Goal: Task Accomplishment & Management: Use online tool/utility

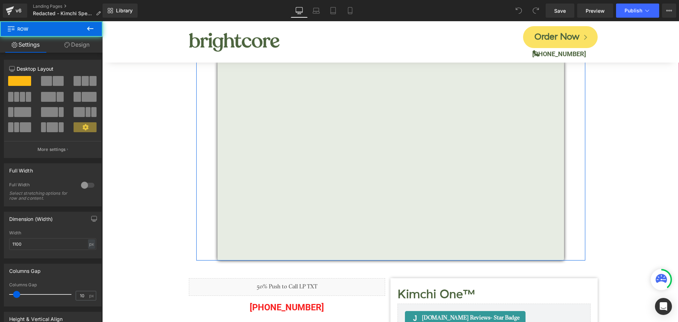
click at [196, 138] on div "[PERSON_NAME] Interview on Transforming Your Health Heading Vimeo" at bounding box center [390, 150] width 389 height 222
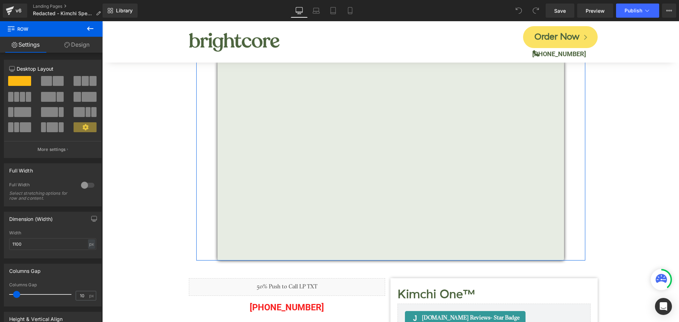
click at [82, 47] on link "Design" at bounding box center [76, 45] width 51 height 16
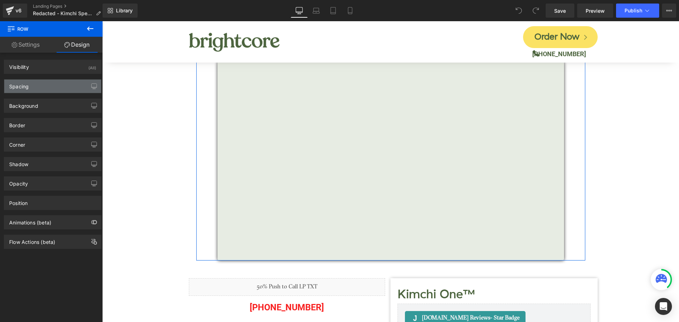
click at [46, 82] on div "Spacing" at bounding box center [52, 86] width 97 height 13
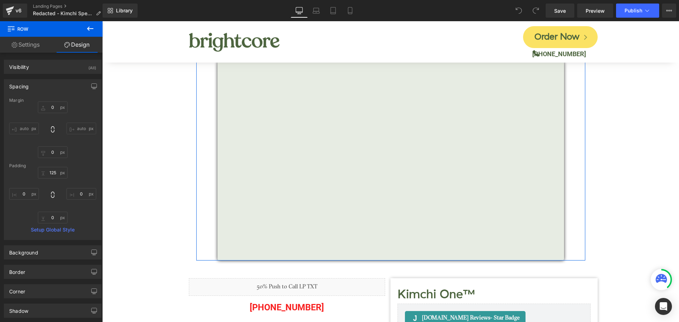
click at [50, 103] on div "Margin" at bounding box center [52, 100] width 87 height 5
click at [54, 107] on input "0" at bounding box center [53, 108] width 30 height 12
type input "100"
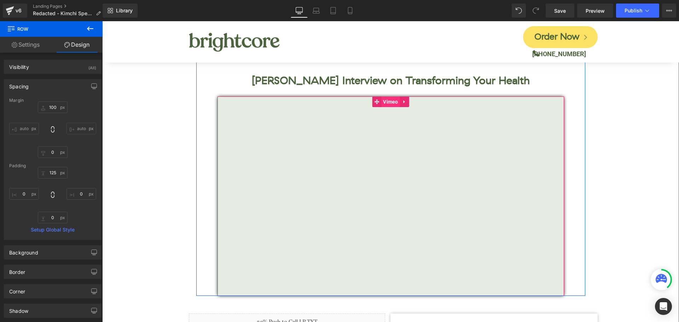
click at [384, 103] on span "Vimeo" at bounding box center [390, 102] width 19 height 11
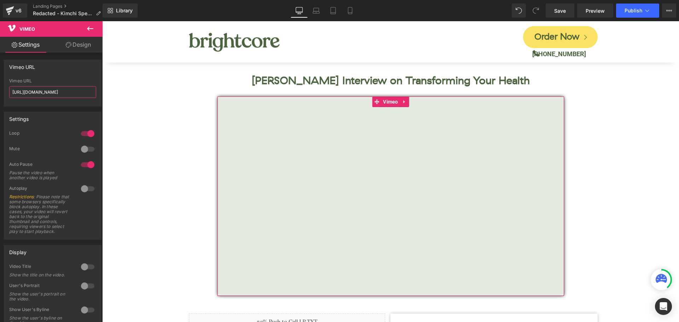
click at [63, 94] on input "[URL][DOMAIN_NAME]" at bounding box center [52, 92] width 87 height 12
paste input "109197625?share=copy"
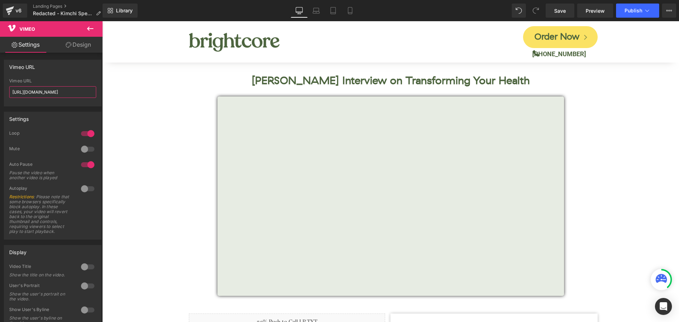
drag, startPoint x: 167, startPoint y: 113, endPoint x: 156, endPoint y: 100, distance: 16.8
type input "[URL][DOMAIN_NAME]"
click at [59, 78] on div "Vimeo URL [URL][DOMAIN_NAME] Vimeo URL [URL][DOMAIN_NAME]" at bounding box center [53, 83] width 98 height 47
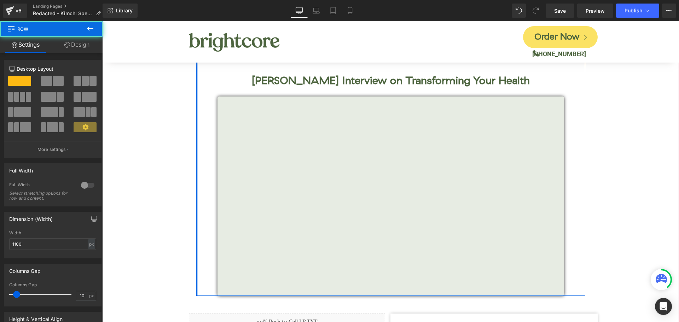
click at [196, 71] on div at bounding box center [197, 163] width 2 height 266
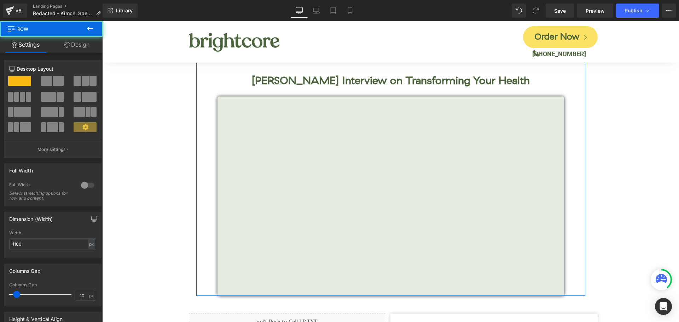
click at [77, 50] on link "Design" at bounding box center [76, 45] width 51 height 16
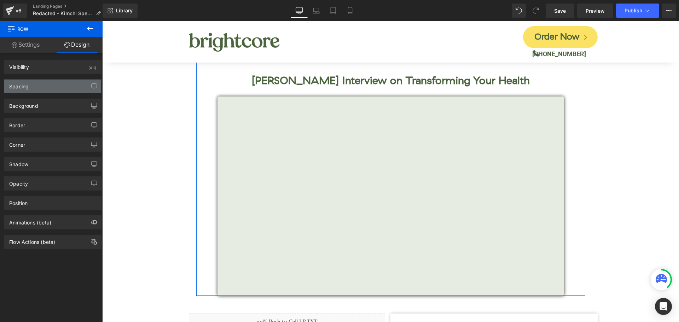
click at [47, 86] on div "Spacing" at bounding box center [52, 86] width 97 height 13
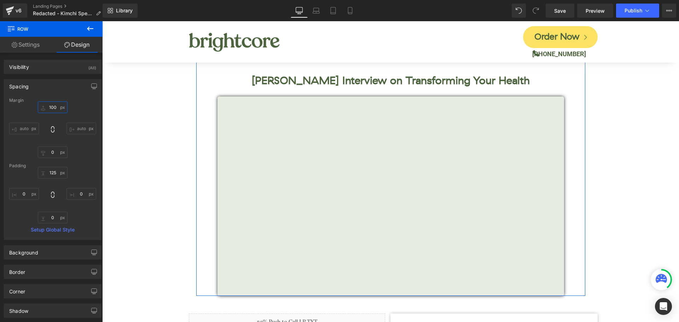
click at [52, 110] on input "100" at bounding box center [53, 108] width 30 height 12
type input "0"
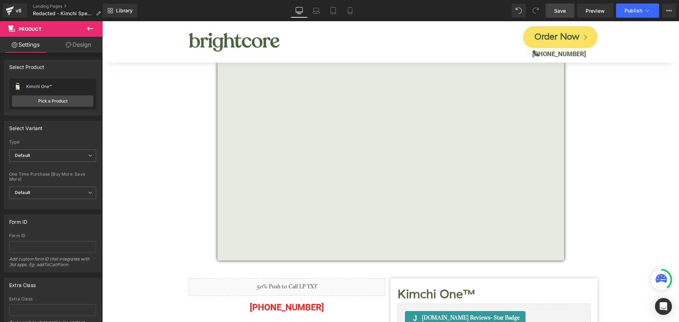
click at [558, 12] on span "Save" at bounding box center [560, 10] width 12 height 7
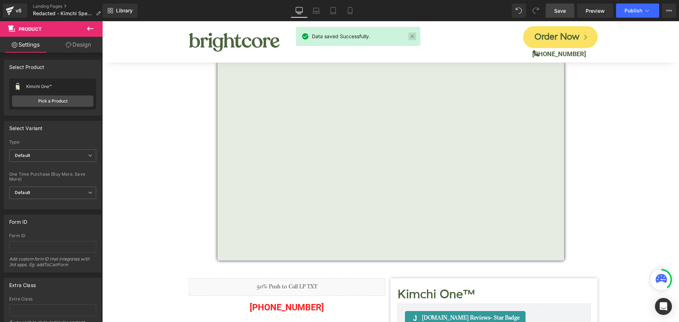
click at [411, 37] on link at bounding box center [413, 37] width 8 height 8
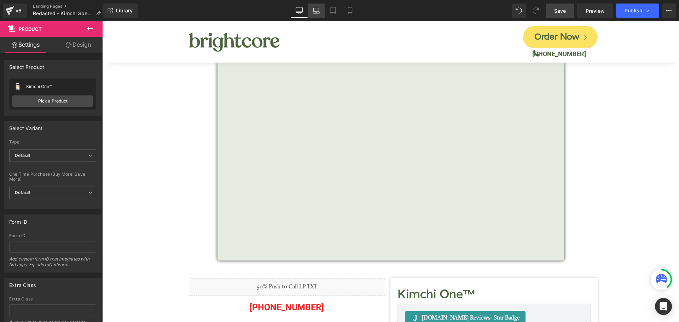
click at [312, 8] on link "Laptop" at bounding box center [316, 11] width 17 height 14
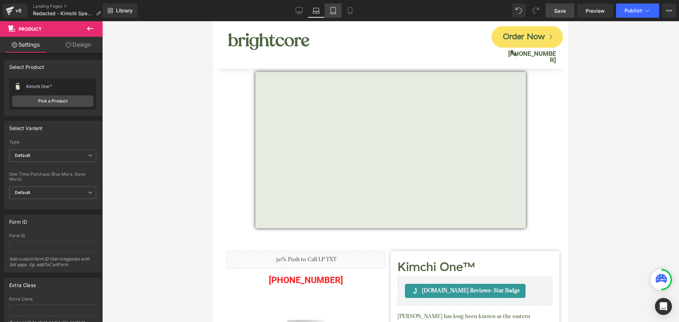
click at [332, 13] on icon at bounding box center [333, 10] width 7 height 7
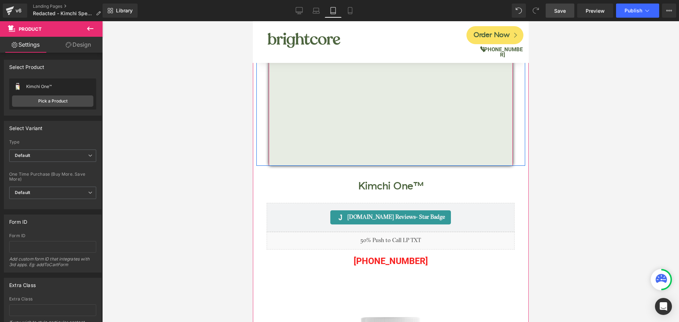
scroll to position [141, 0]
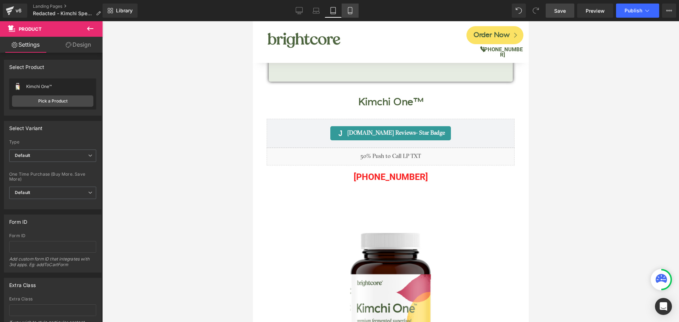
click at [349, 10] on icon at bounding box center [350, 10] width 7 height 7
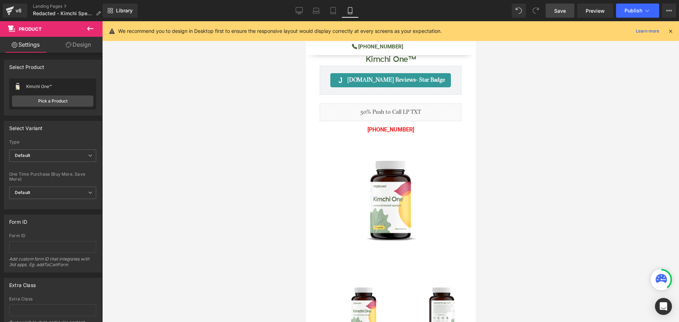
scroll to position [0, 0]
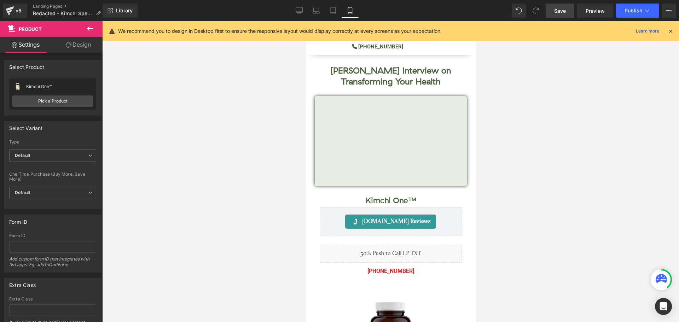
click at [669, 30] on icon at bounding box center [670, 31] width 6 height 6
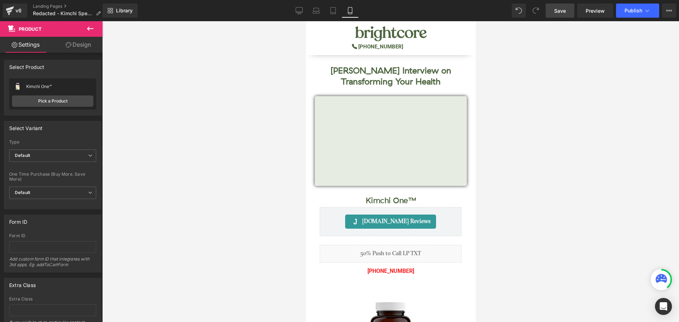
click at [271, 100] on div at bounding box center [390, 171] width 577 height 301
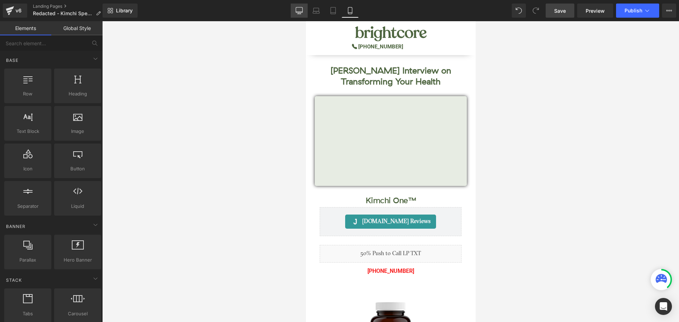
click at [297, 12] on icon at bounding box center [299, 10] width 7 height 7
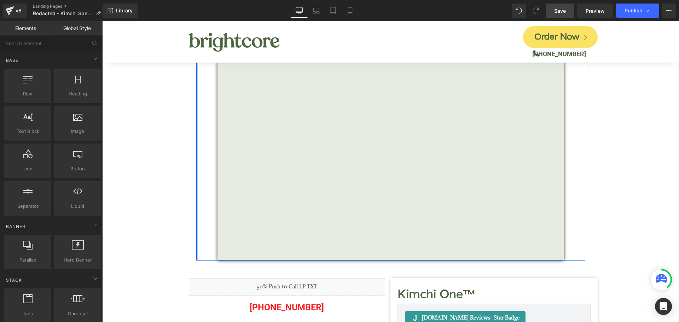
click at [196, 78] on div at bounding box center [197, 127] width 2 height 266
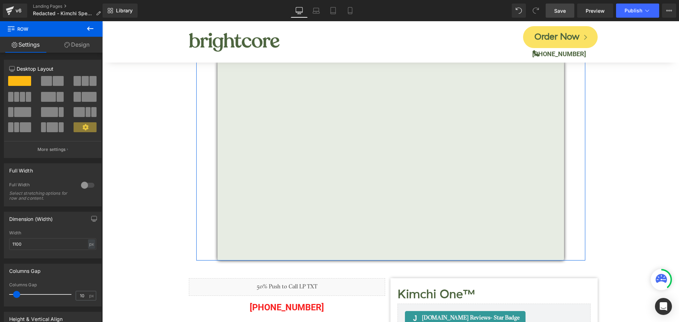
click at [77, 42] on link "Design" at bounding box center [76, 45] width 51 height 16
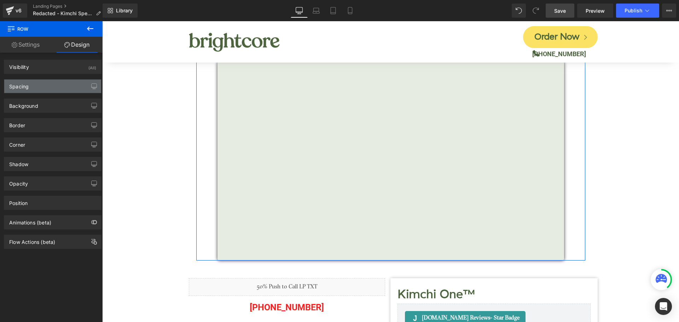
click at [50, 85] on div "Spacing" at bounding box center [52, 86] width 97 height 13
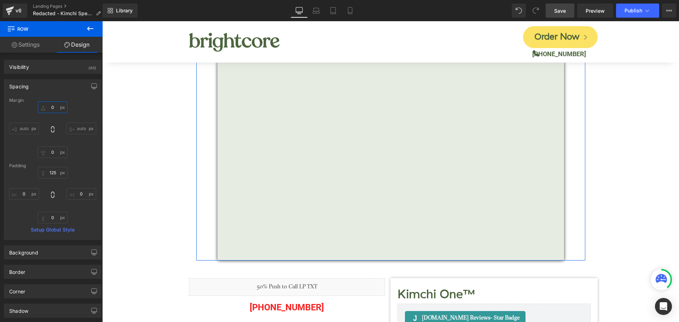
click at [56, 109] on input "0" at bounding box center [53, 108] width 30 height 12
type input "100"
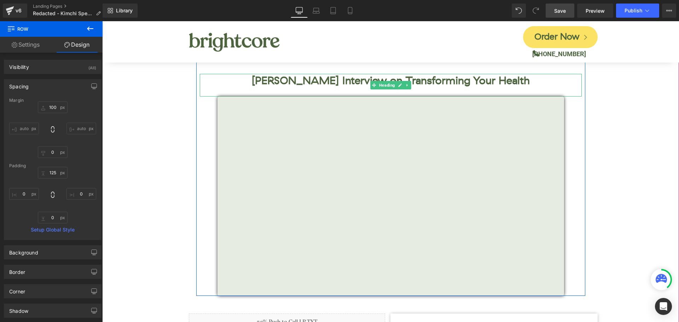
click at [420, 85] on h1 "[PERSON_NAME] Interview on Transforming Your Health" at bounding box center [391, 81] width 382 height 14
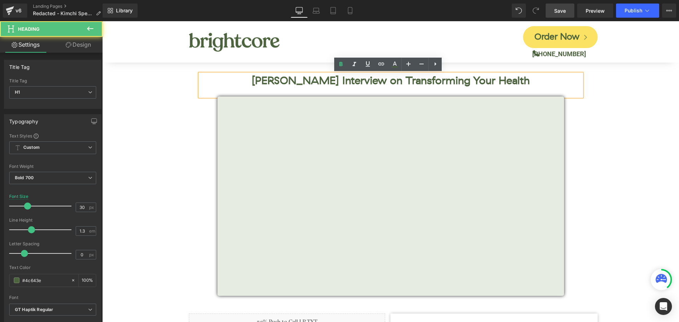
drag, startPoint x: 396, startPoint y: 82, endPoint x: 528, endPoint y: 80, distance: 132.0
click at [525, 80] on h1 "[PERSON_NAME] Interview on Transforming Your Health" at bounding box center [391, 81] width 382 height 14
click at [337, 87] on h1 "[PERSON_NAME] Interview on Transforming Your Health" at bounding box center [391, 81] width 382 height 14
click at [403, 77] on h1 "[PERSON_NAME] Interview on Transforming Your Health" at bounding box center [391, 81] width 382 height 14
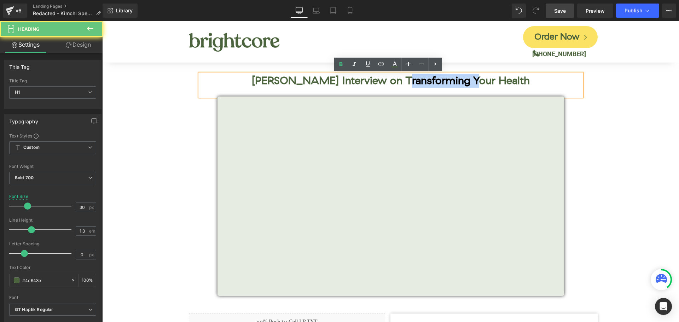
click at [403, 77] on h1 "[PERSON_NAME] Interview on Transforming Your Health" at bounding box center [391, 81] width 382 height 14
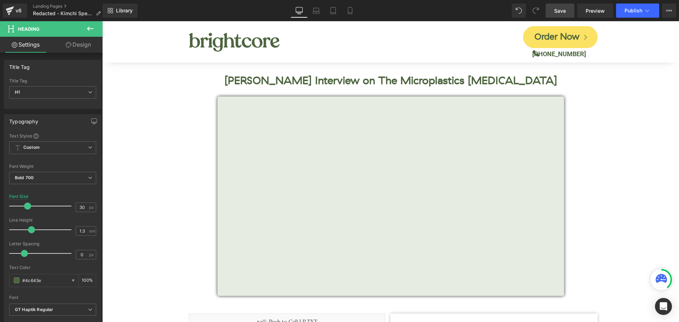
click at [553, 15] on link "Save" at bounding box center [560, 11] width 29 height 14
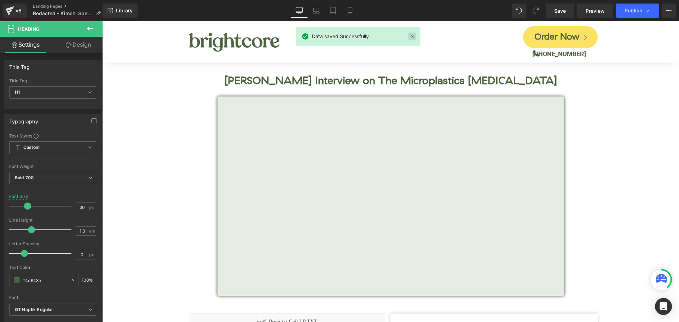
click at [416, 37] on div "Data saved Successfully." at bounding box center [358, 36] width 125 height 19
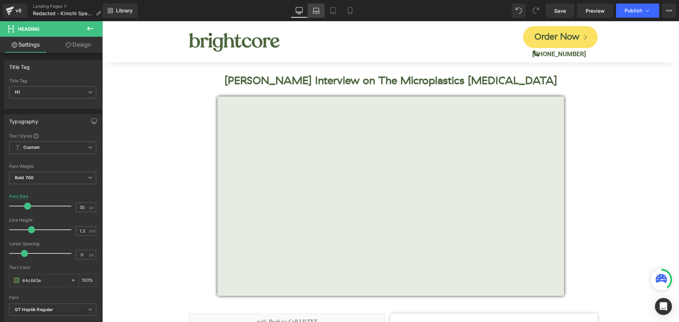
click at [315, 13] on icon at bounding box center [316, 10] width 7 height 7
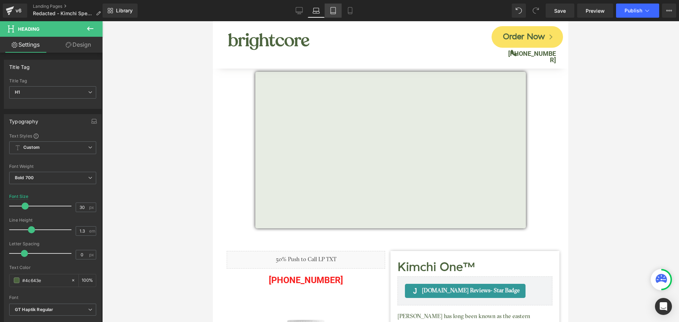
click at [334, 13] on icon at bounding box center [333, 13] width 5 height 0
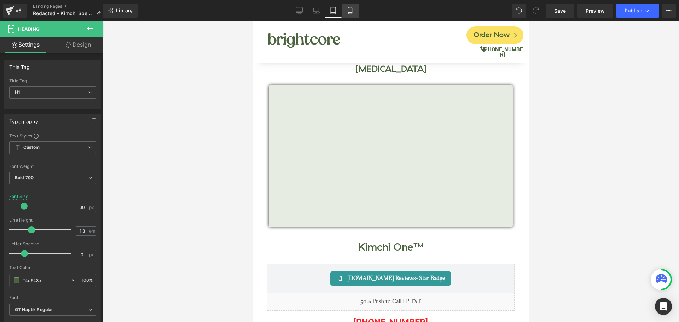
click at [351, 15] on link "Mobile" at bounding box center [350, 11] width 17 height 14
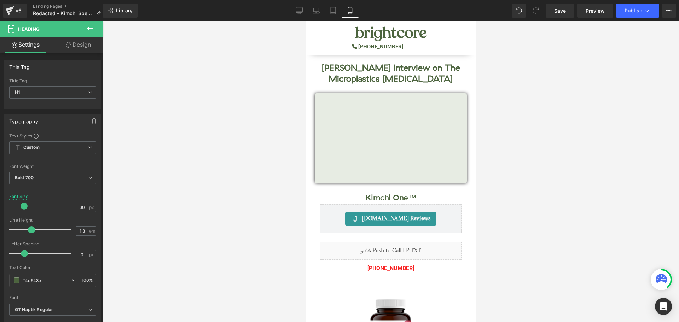
scroll to position [0, 0]
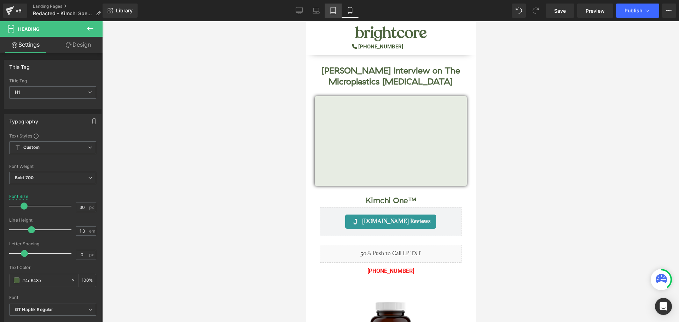
click at [340, 12] on link "Tablet" at bounding box center [333, 11] width 17 height 14
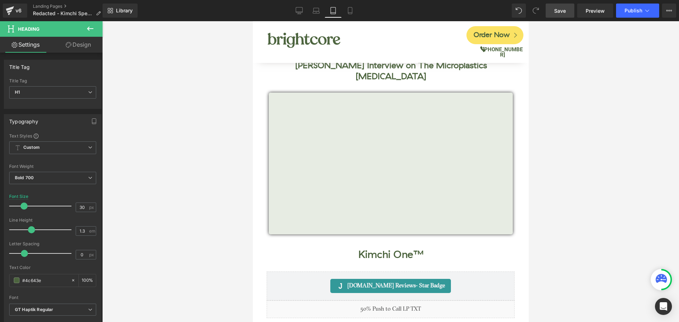
click at [561, 13] on span "Save" at bounding box center [560, 10] width 12 height 7
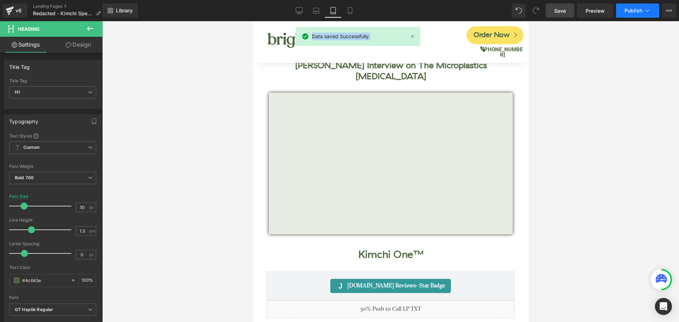
click at [636, 13] on span "Publish" at bounding box center [634, 11] width 18 height 6
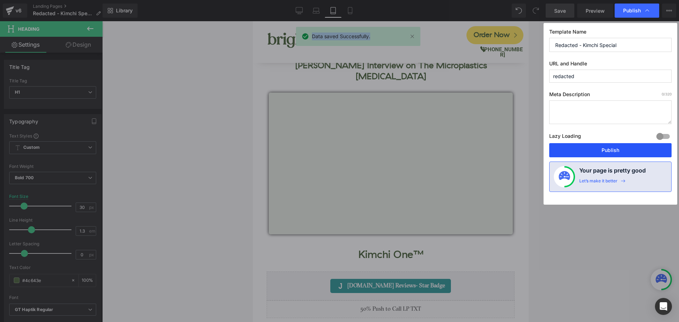
click at [601, 149] on button "Publish" at bounding box center [610, 150] width 122 height 14
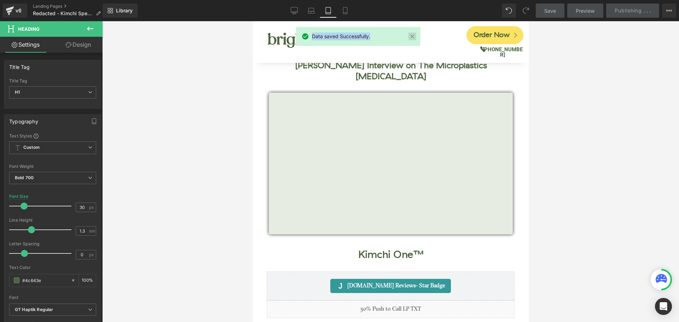
drag, startPoint x: 411, startPoint y: 36, endPoint x: 159, endPoint y: 14, distance: 253.5
click at [412, 35] on link at bounding box center [413, 37] width 8 height 8
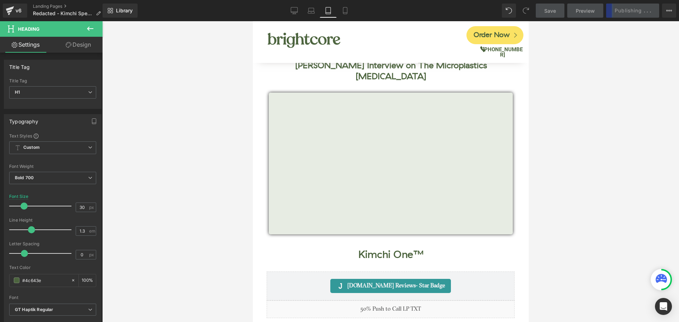
click at [554, 107] on div at bounding box center [390, 171] width 577 height 301
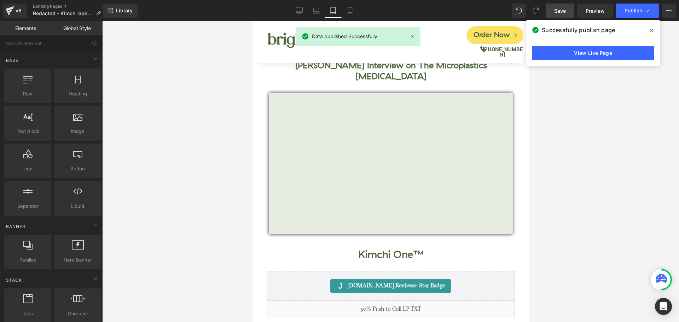
click at [651, 30] on icon at bounding box center [652, 31] width 4 height 4
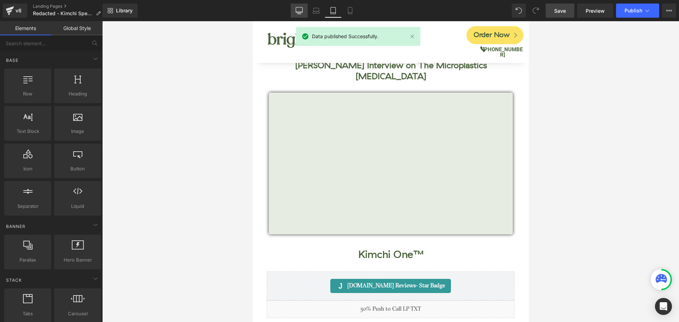
click at [296, 11] on icon at bounding box center [299, 10] width 7 height 7
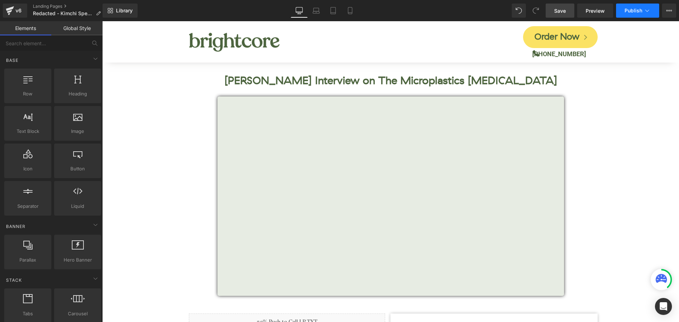
click at [637, 15] on button "Publish" at bounding box center [637, 11] width 43 height 14
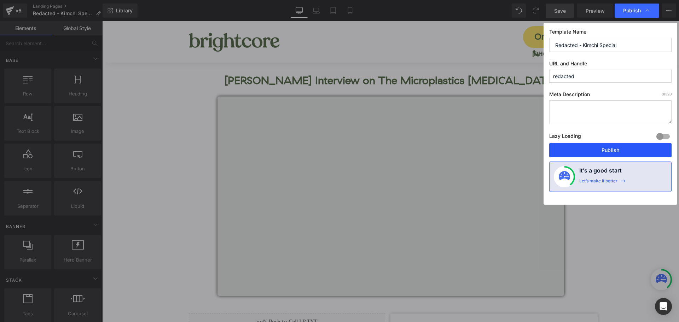
click at [611, 149] on button "Publish" at bounding box center [610, 150] width 122 height 14
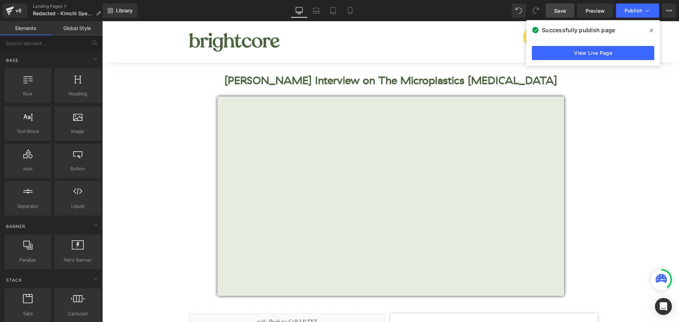
drag, startPoint x: 653, startPoint y: 31, endPoint x: 550, endPoint y: 10, distance: 104.7
click at [653, 31] on icon at bounding box center [652, 31] width 4 height 4
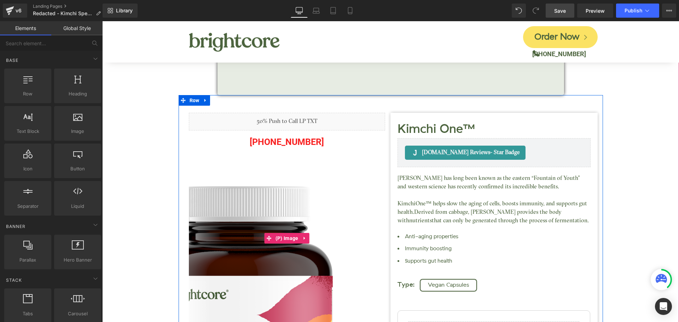
scroll to position [141, 0]
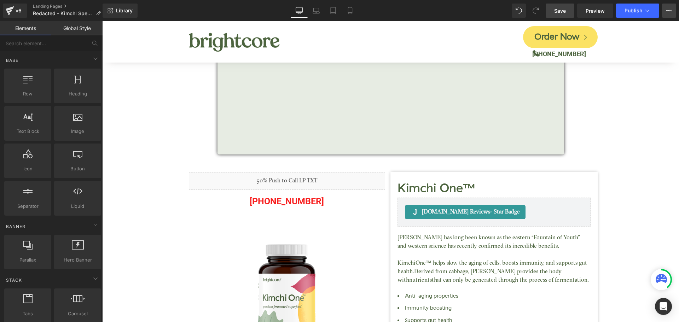
click at [668, 15] on button "View Live Page View with current Template Save Template to Library Schedule Pub…" at bounding box center [669, 11] width 14 height 14
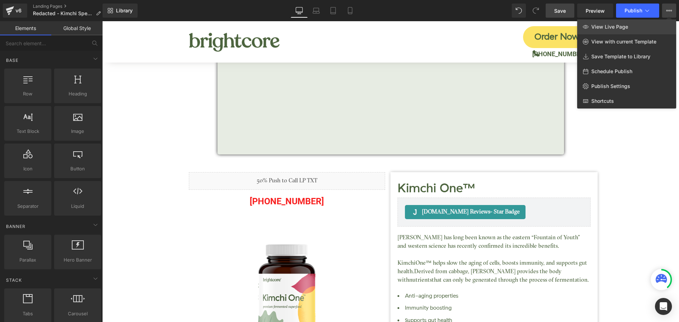
click at [625, 30] on span "View Live Page" at bounding box center [609, 27] width 37 height 6
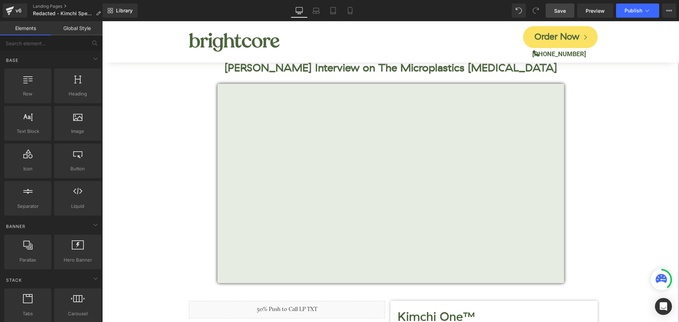
scroll to position [0, 0]
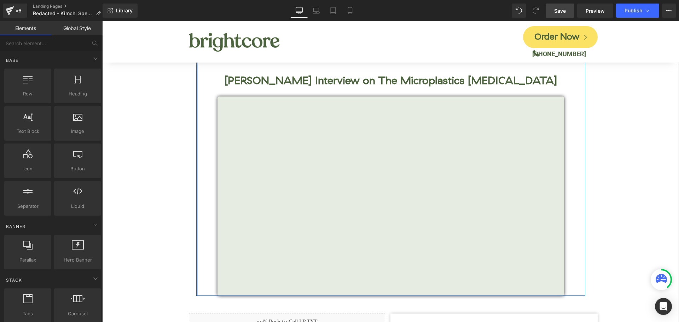
click at [196, 68] on div at bounding box center [197, 163] width 2 height 266
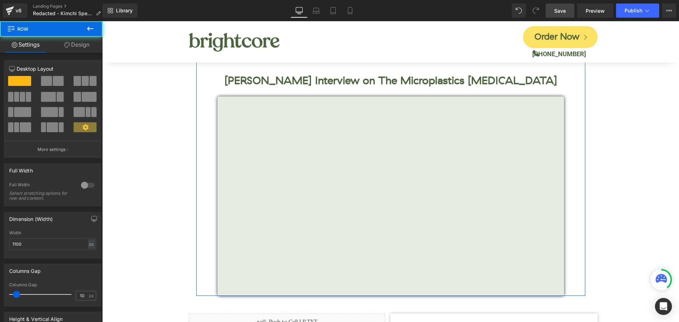
click at [81, 47] on link "Design" at bounding box center [76, 45] width 51 height 16
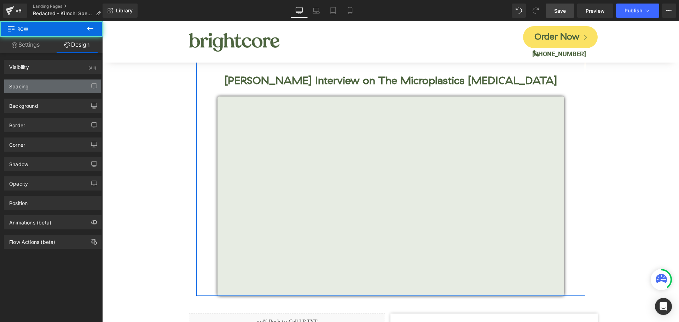
click at [38, 86] on div "Spacing" at bounding box center [52, 86] width 97 height 13
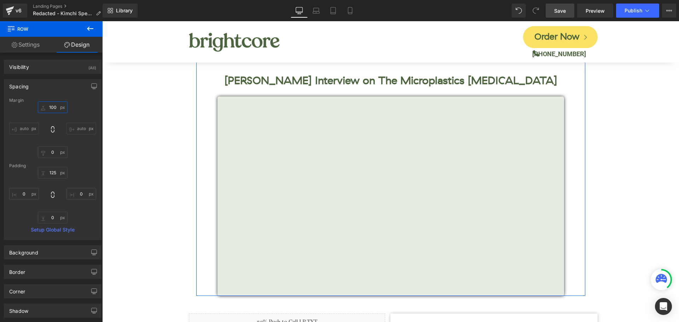
click at [53, 112] on input "text" at bounding box center [53, 108] width 30 height 12
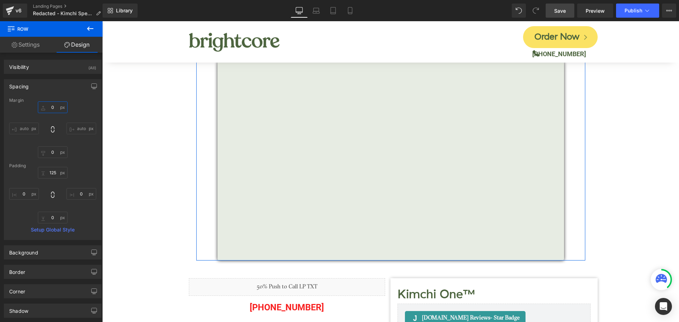
type input "0"
click at [78, 104] on div "0 auto auto" at bounding box center [52, 130] width 87 height 57
click at [560, 13] on span "Save" at bounding box center [560, 10] width 12 height 7
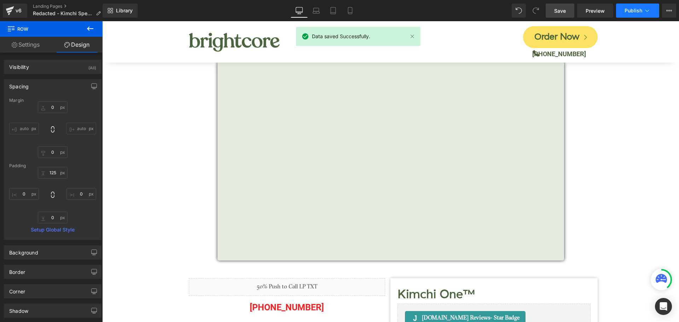
click at [627, 8] on span "Publish" at bounding box center [634, 11] width 18 height 6
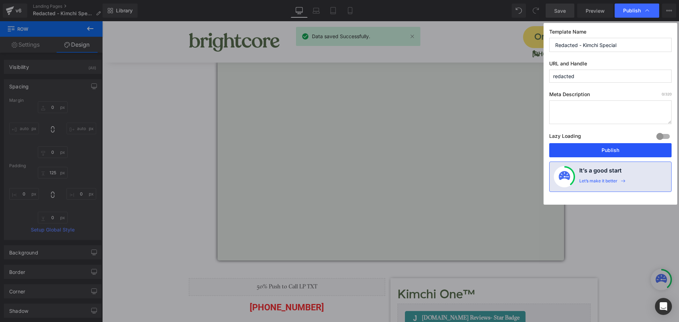
click at [619, 153] on button "Publish" at bounding box center [610, 150] width 122 height 14
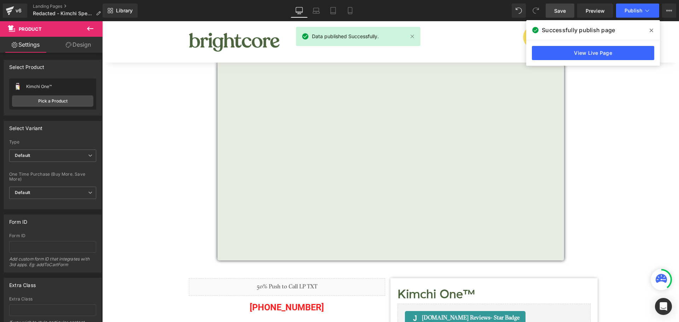
click at [649, 27] on span at bounding box center [651, 30] width 11 height 11
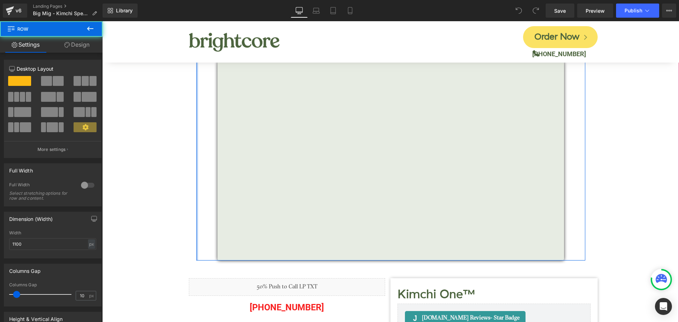
click at [196, 155] on div at bounding box center [197, 127] width 2 height 266
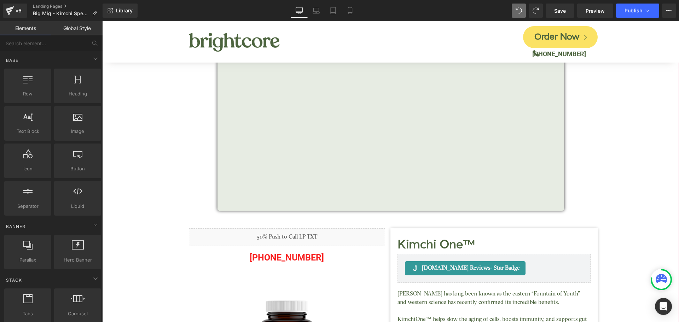
scroll to position [106, 0]
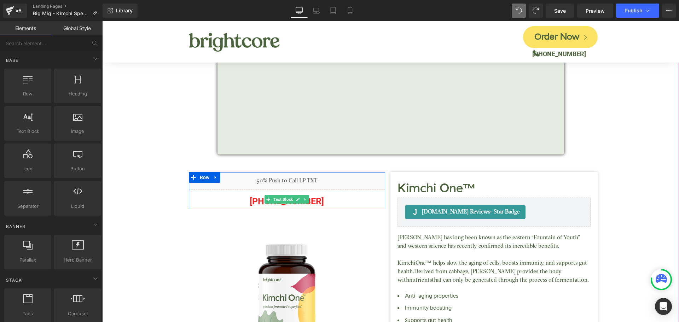
click at [320, 203] on p "[PHONE_NUMBER]" at bounding box center [287, 201] width 197 height 16
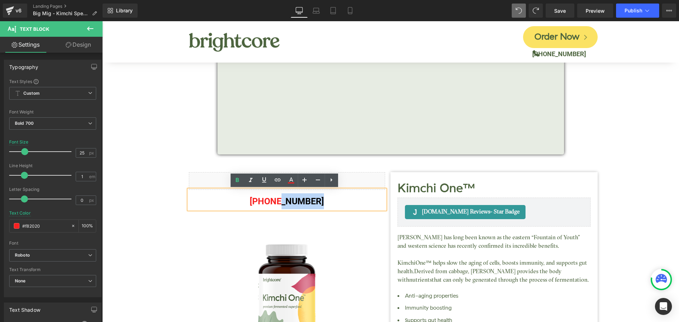
drag, startPoint x: 319, startPoint y: 202, endPoint x: 278, endPoint y: 203, distance: 41.0
click at [278, 203] on p "[PHONE_NUMBER]" at bounding box center [287, 201] width 197 height 16
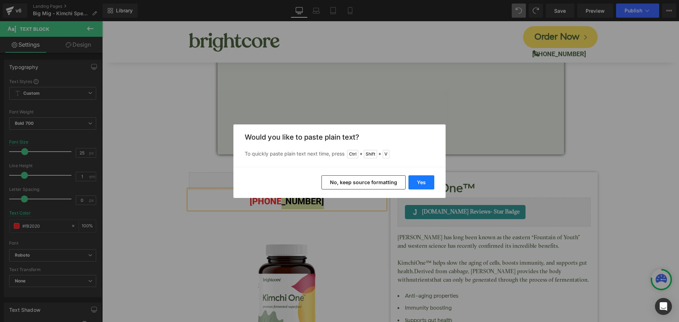
click at [422, 183] on button "Yes" at bounding box center [422, 182] width 26 height 14
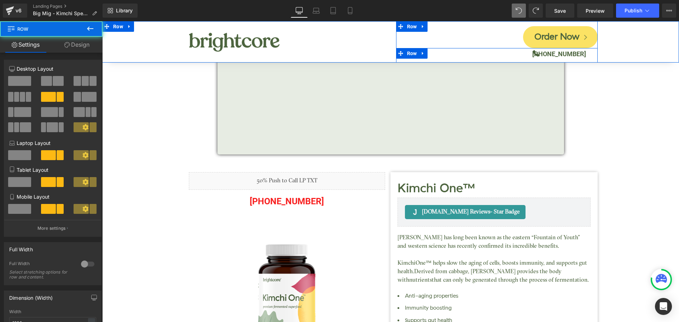
click at [584, 54] on div "(888) 404-6312 Text Block" at bounding box center [564, 57] width 67 height 12
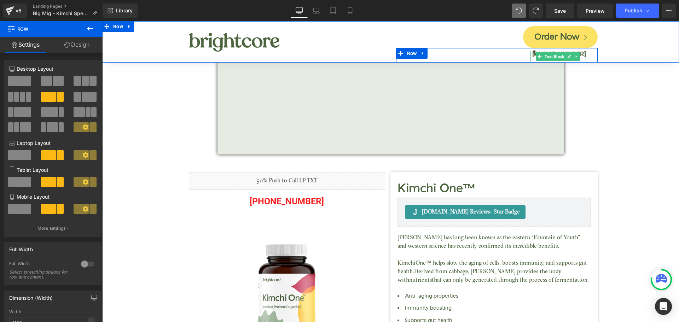
click at [584, 54] on div at bounding box center [585, 57] width 2 height 12
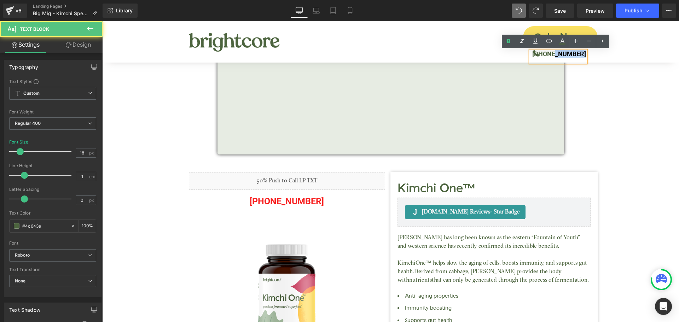
drag, startPoint x: 555, startPoint y: 54, endPoint x: 585, endPoint y: 56, distance: 29.4
click at [585, 56] on div "[PHONE_NUMBER]" at bounding box center [559, 57] width 56 height 12
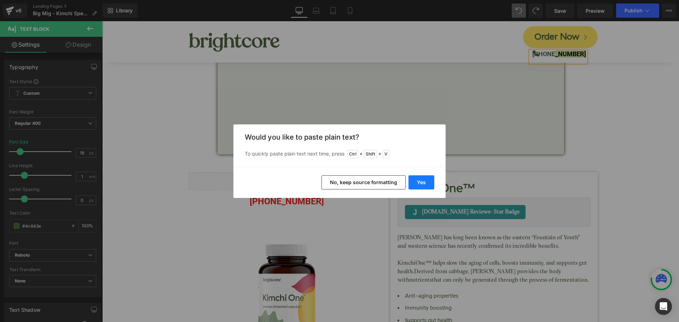
click at [426, 183] on button "Yes" at bounding box center [422, 182] width 26 height 14
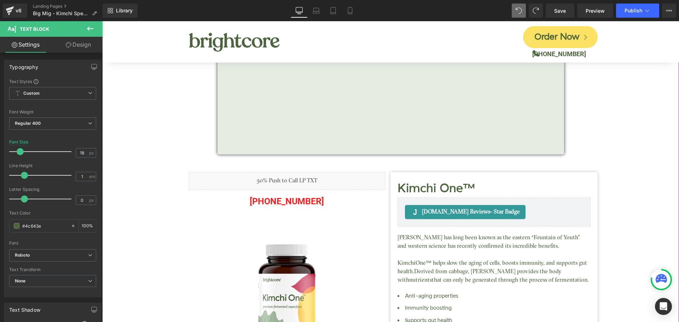
click at [616, 116] on div "Clayton Morris Interview on The Microplastics Genocide Heading Vimeo Row Kimchi…" at bounding box center [391, 263] width 570 height 750
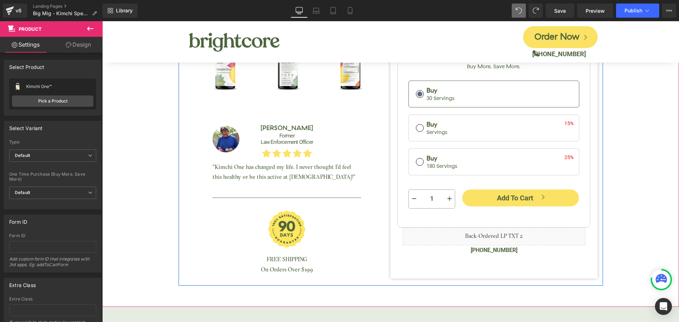
scroll to position [531, 0]
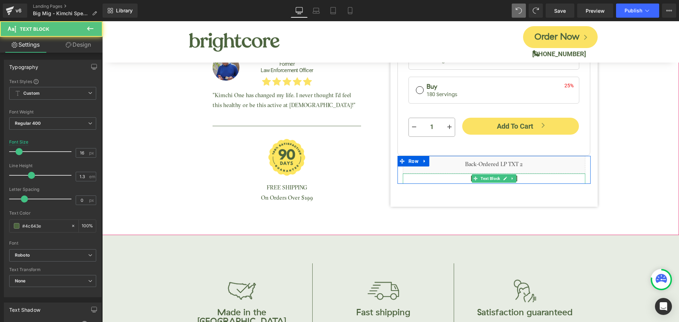
click at [517, 177] on p "[PHONE_NUMBER]" at bounding box center [494, 179] width 183 height 10
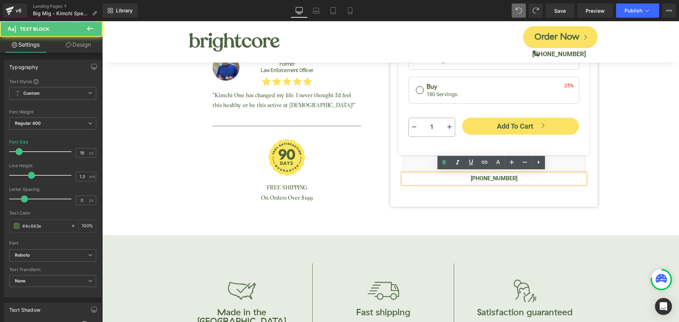
drag, startPoint x: 487, startPoint y: 177, endPoint x: 517, endPoint y: 177, distance: 30.1
click at [517, 177] on p "[PHONE_NUMBER]" at bounding box center [494, 179] width 183 height 10
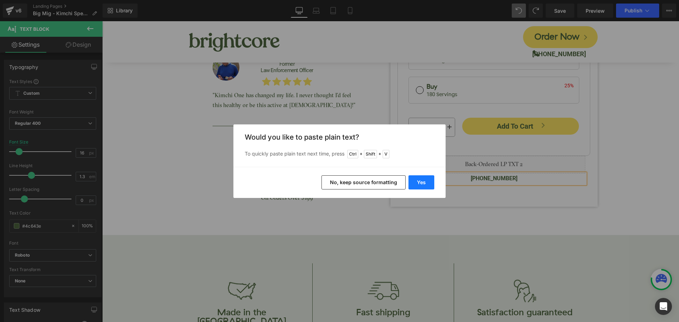
drag, startPoint x: 425, startPoint y: 184, endPoint x: 328, endPoint y: 163, distance: 99.6
click at [425, 184] on button "Yes" at bounding box center [422, 182] width 26 height 14
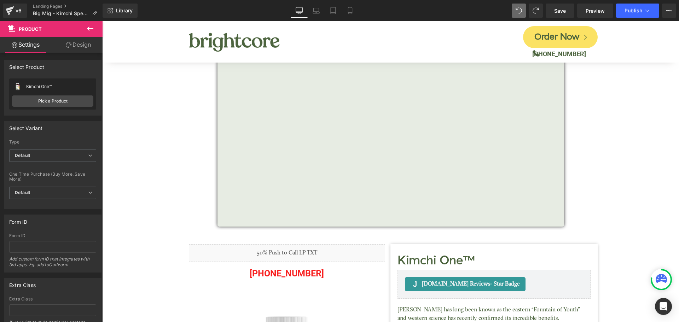
scroll to position [0, 0]
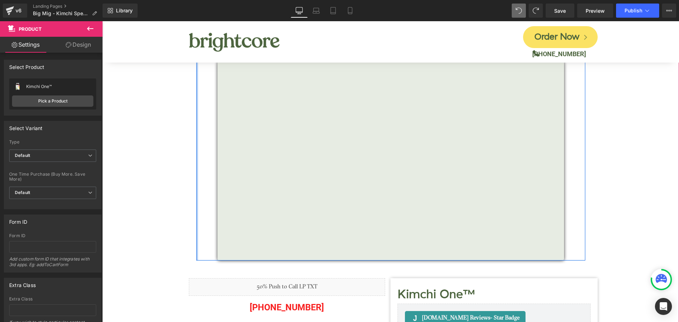
click at [196, 75] on div at bounding box center [197, 127] width 2 height 266
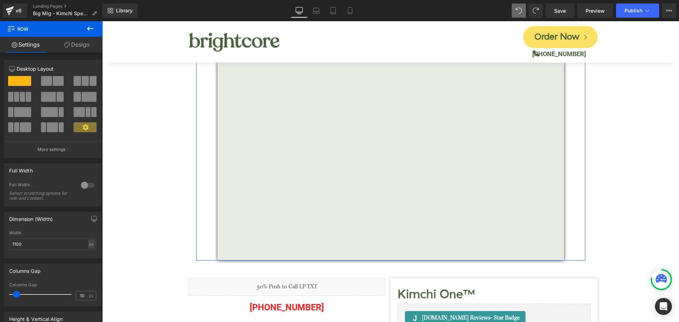
click at [82, 47] on link "Design" at bounding box center [76, 45] width 51 height 16
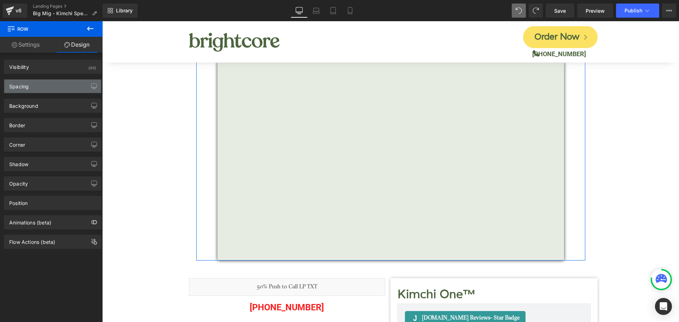
click at [56, 88] on div "Spacing" at bounding box center [52, 86] width 97 height 13
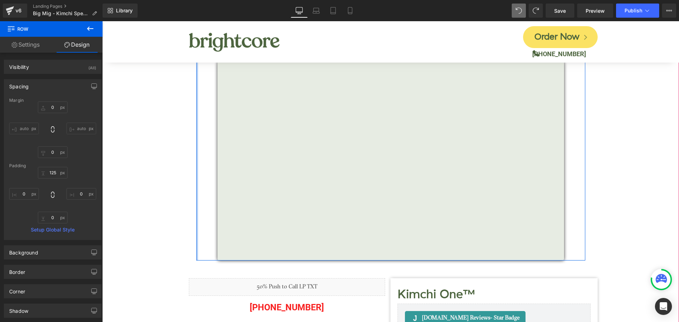
click at [196, 92] on div at bounding box center [197, 127] width 2 height 266
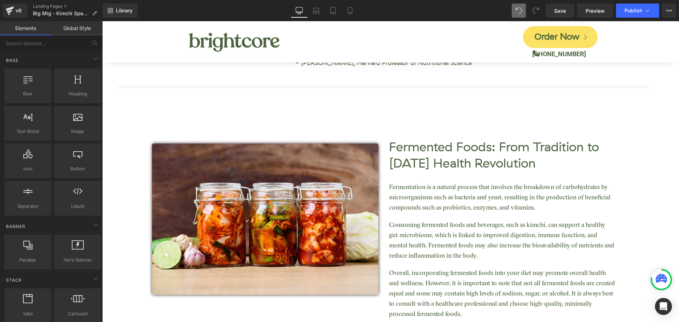
scroll to position [778, 0]
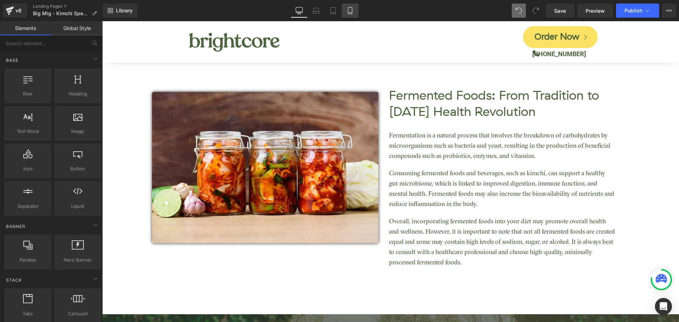
click at [352, 12] on icon at bounding box center [350, 10] width 4 height 7
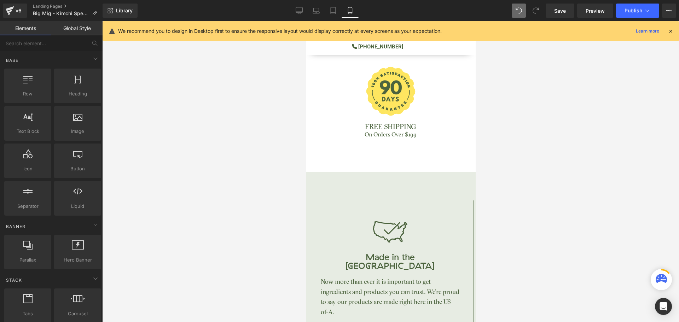
scroll to position [758, 0]
click at [672, 29] on icon at bounding box center [670, 31] width 6 height 6
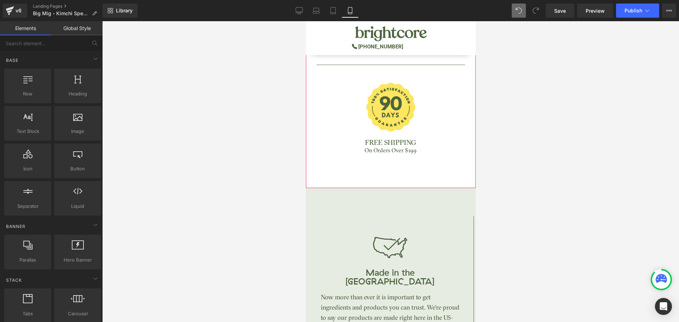
scroll to position [813, 0]
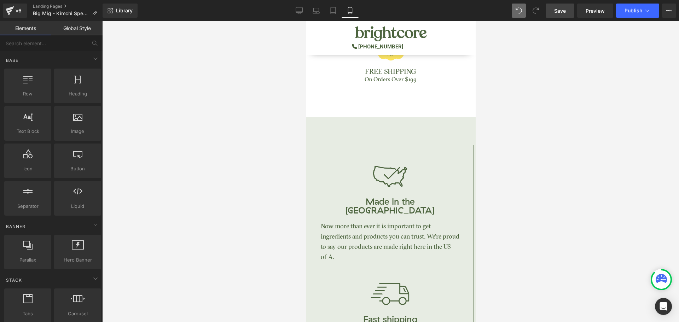
click at [568, 15] on link "Save" at bounding box center [560, 11] width 29 height 14
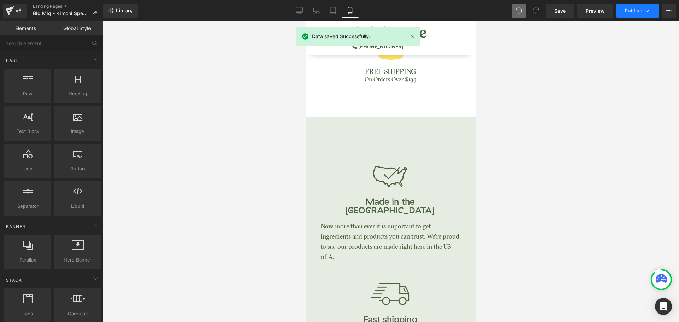
click at [639, 13] on span "Publish" at bounding box center [634, 11] width 18 height 6
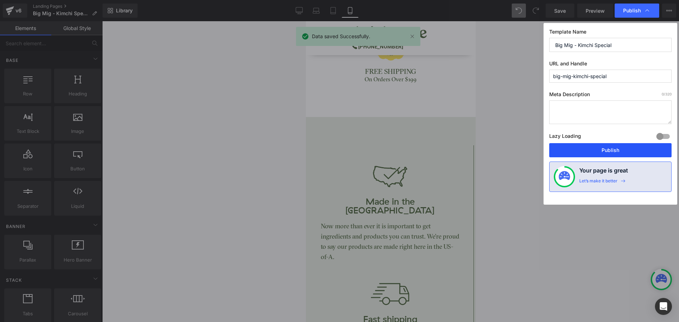
click at [617, 149] on button "Publish" at bounding box center [610, 150] width 122 height 14
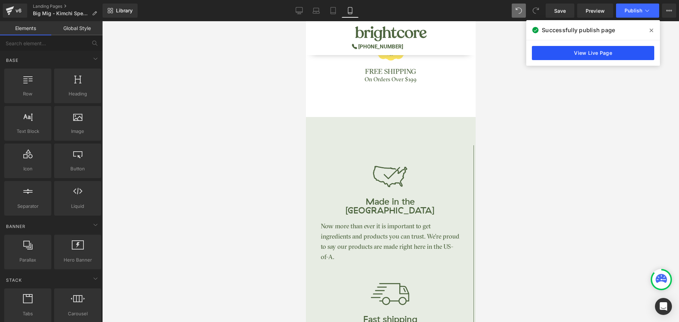
click at [630, 50] on link "View Live Page" at bounding box center [593, 53] width 122 height 14
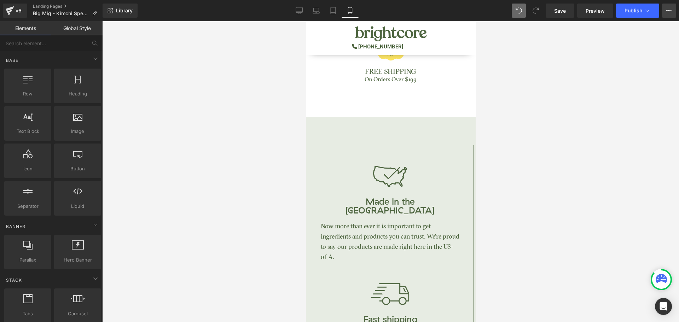
click at [670, 12] on icon at bounding box center [669, 11] width 6 height 6
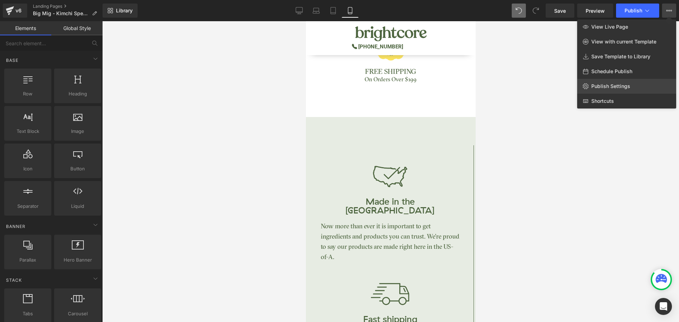
click at [606, 88] on span "Publish Settings" at bounding box center [610, 86] width 39 height 6
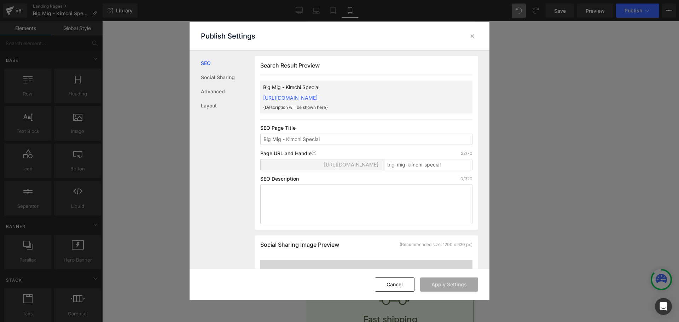
scroll to position [0, 0]
click at [392, 166] on input "big-mig-kimchi-special" at bounding box center [428, 164] width 88 height 11
type input "bigmig"
click at [446, 287] on button "Apply Settings" at bounding box center [449, 285] width 58 height 14
click at [473, 37] on icon at bounding box center [472, 36] width 7 height 7
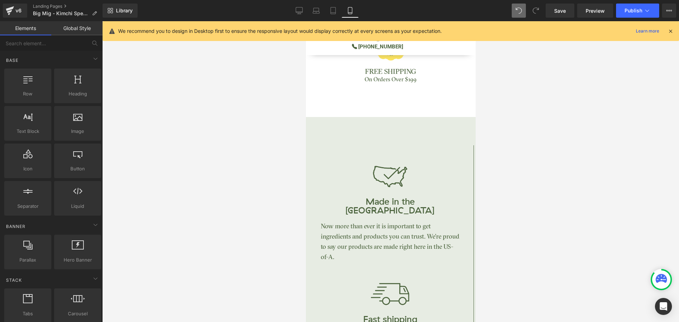
click at [670, 30] on icon at bounding box center [670, 31] width 6 height 6
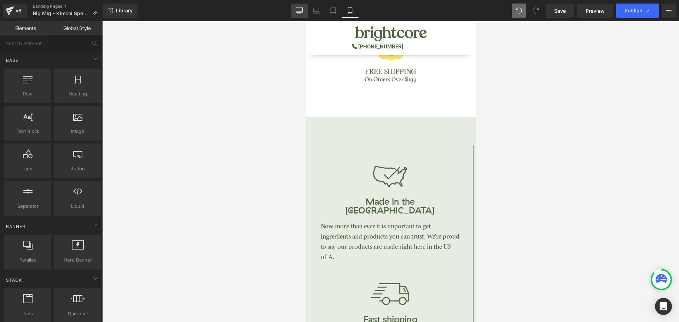
drag, startPoint x: 298, startPoint y: 12, endPoint x: 354, endPoint y: 0, distance: 57.4
click at [298, 12] on icon at bounding box center [299, 12] width 7 height 0
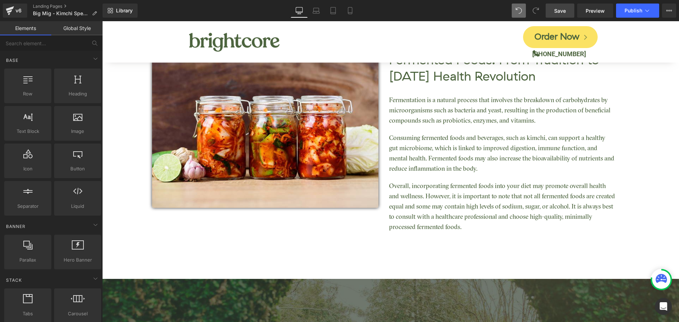
scroll to position [826, 0]
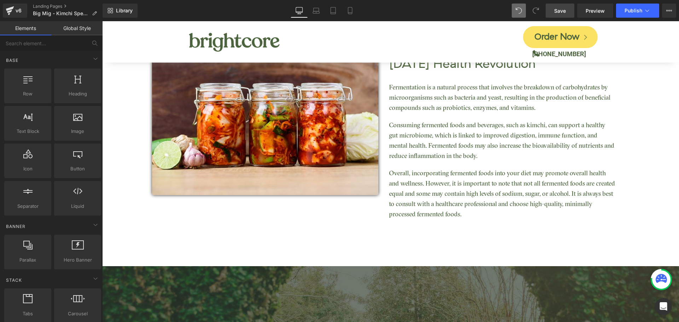
click at [559, 15] on link "Save" at bounding box center [560, 11] width 29 height 14
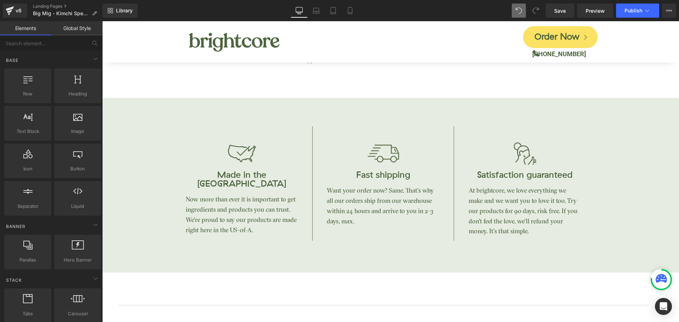
scroll to position [0, 0]
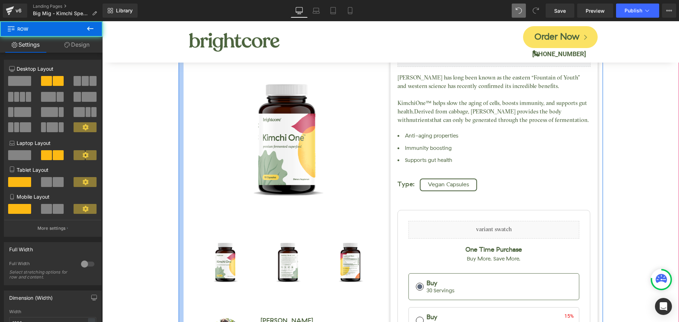
click at [179, 96] on div at bounding box center [181, 236] width 5 height 484
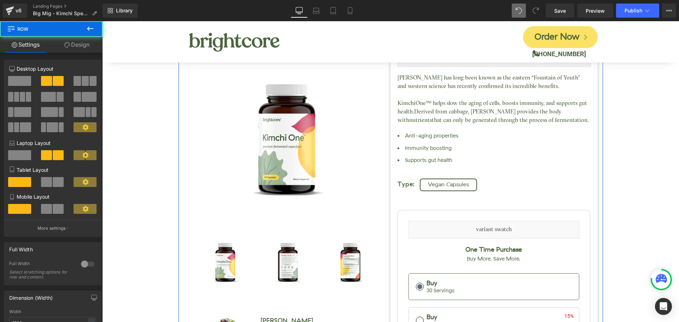
click at [77, 48] on link "Design" at bounding box center [76, 45] width 51 height 16
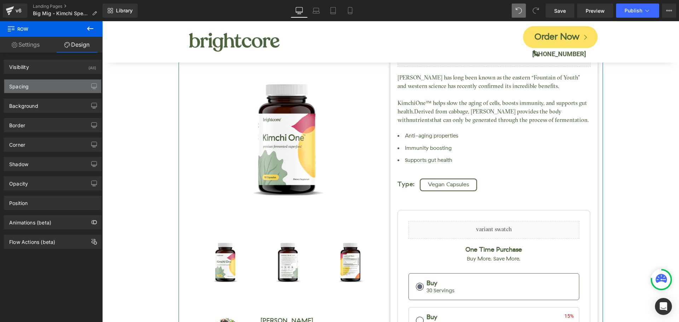
click at [50, 84] on div "Spacing" at bounding box center [52, 86] width 97 height 13
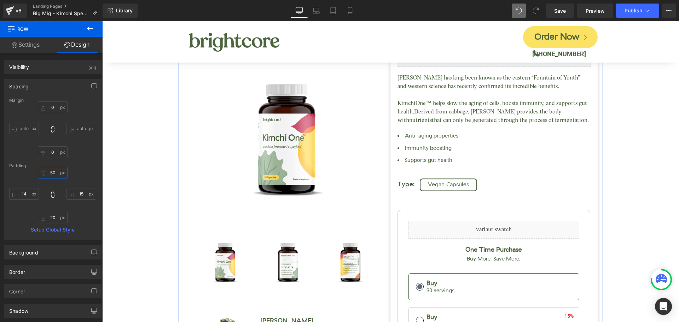
click at [56, 173] on input "50" at bounding box center [53, 173] width 30 height 12
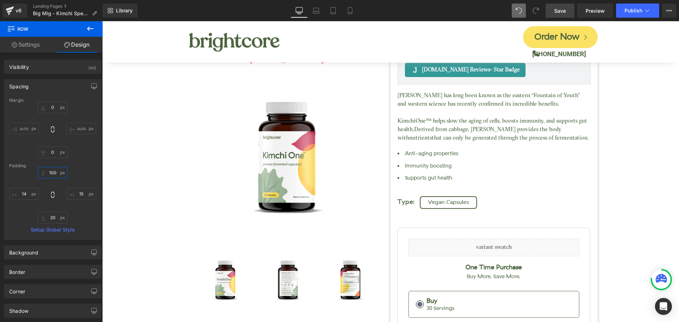
type input "100"
click at [569, 13] on link "Save" at bounding box center [560, 11] width 29 height 14
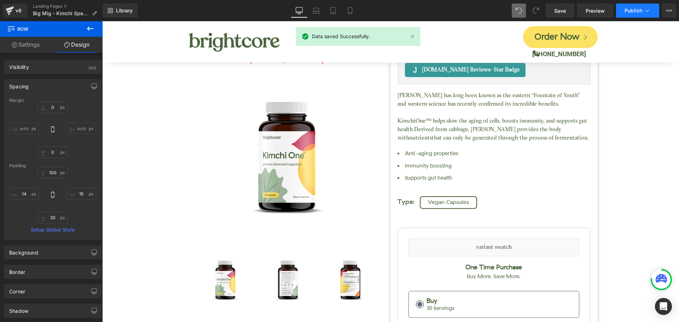
click at [638, 13] on button "Publish" at bounding box center [637, 11] width 43 height 14
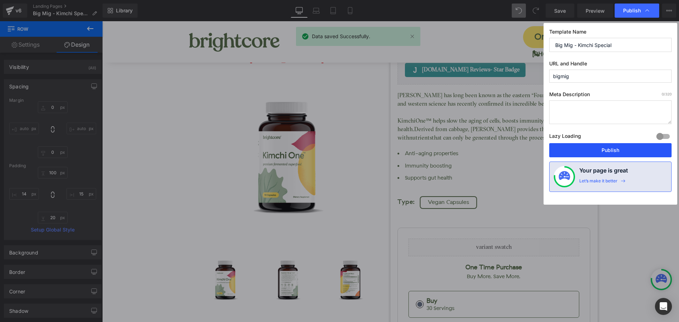
drag, startPoint x: 654, startPoint y: 155, endPoint x: 551, endPoint y: 130, distance: 105.1
click at [654, 155] on button "Publish" at bounding box center [610, 150] width 122 height 14
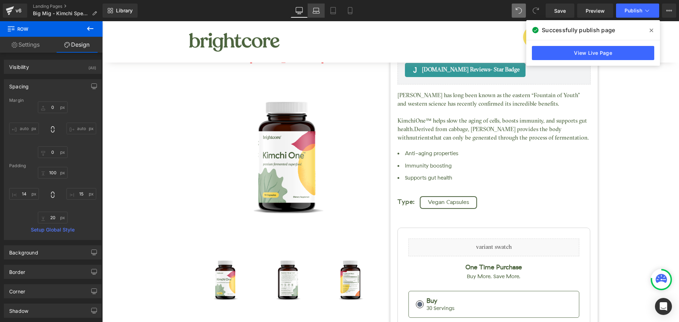
click at [314, 11] on icon at bounding box center [316, 10] width 7 height 7
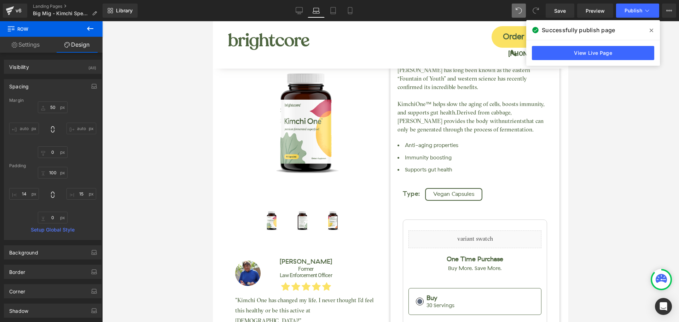
click at [651, 31] on icon at bounding box center [652, 31] width 4 height 4
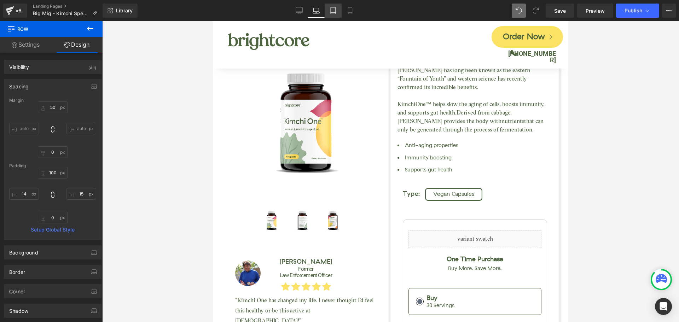
click at [333, 12] on icon at bounding box center [333, 10] width 7 height 7
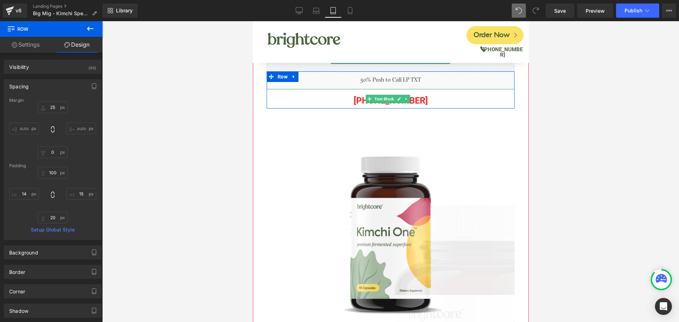
click at [314, 103] on p "(888) 673-2661" at bounding box center [390, 101] width 248 height 16
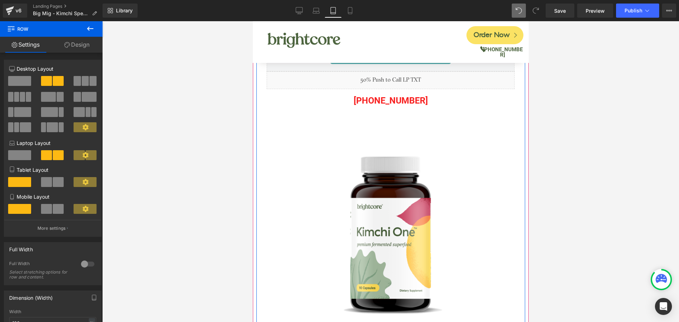
drag, startPoint x: 87, startPoint y: 47, endPoint x: 61, endPoint y: 73, distance: 36.5
click at [86, 47] on link "Design" at bounding box center [76, 45] width 51 height 16
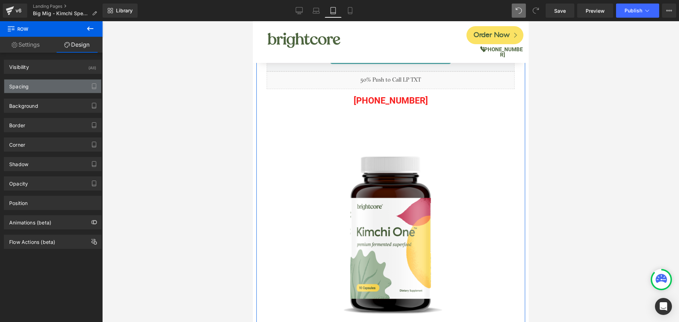
click at [61, 85] on div "Spacing" at bounding box center [52, 86] width 97 height 13
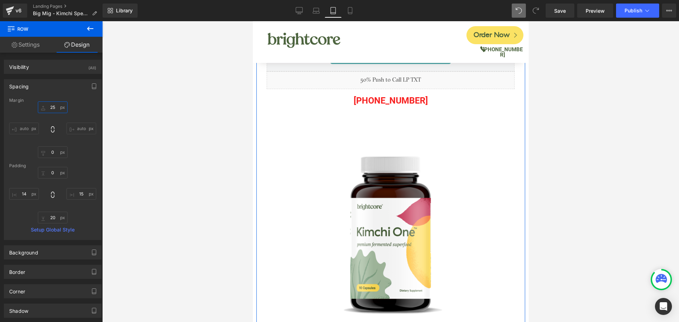
click at [54, 111] on input "25" at bounding box center [53, 108] width 30 height 12
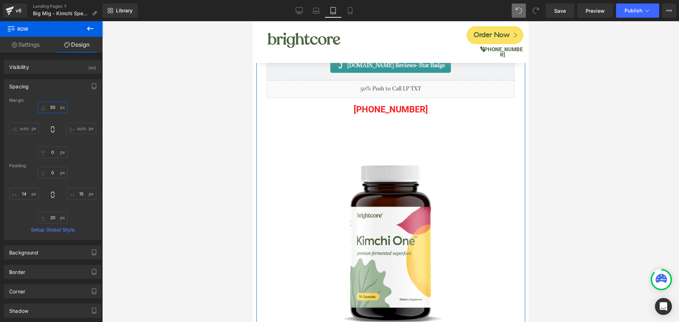
type input "5"
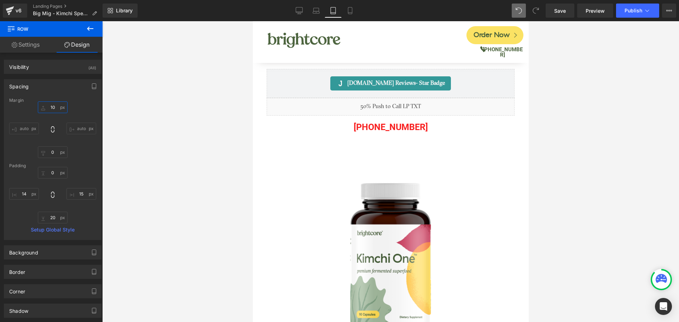
type input "1"
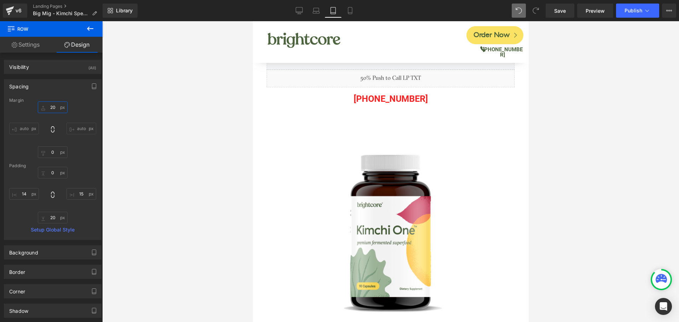
type input "2"
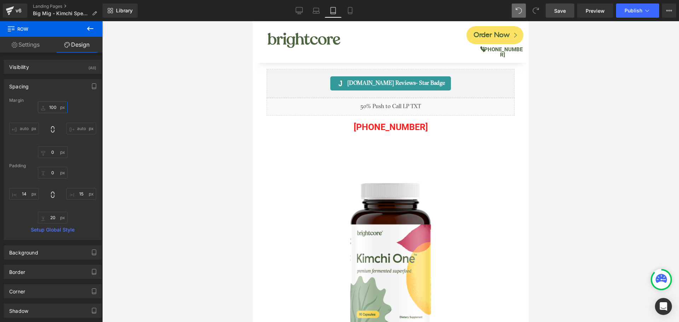
type input "100"
click at [561, 8] on span "Save" at bounding box center [560, 10] width 12 height 7
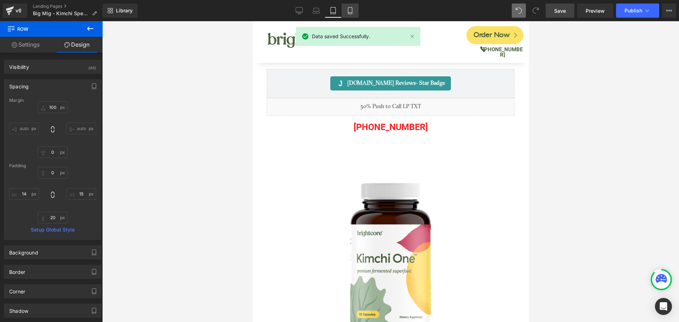
click at [346, 14] on link "Mobile" at bounding box center [350, 11] width 17 height 14
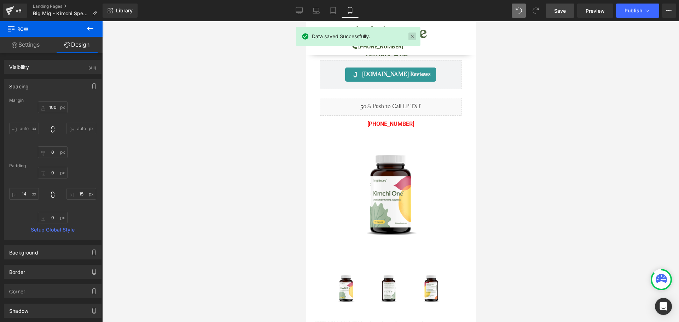
click at [413, 36] on link at bounding box center [413, 37] width 8 height 8
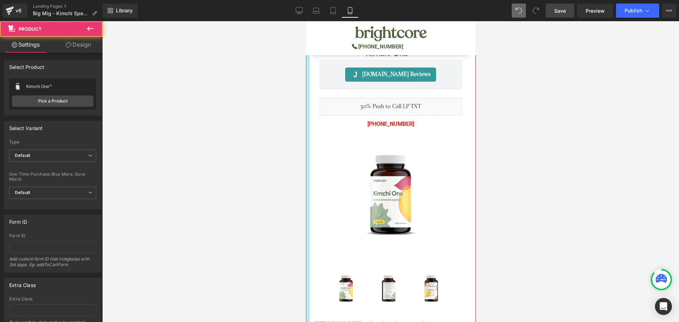
drag, startPoint x: 89, startPoint y: 50, endPoint x: 47, endPoint y: 84, distance: 54.5
click at [89, 50] on link "Design" at bounding box center [78, 45] width 51 height 16
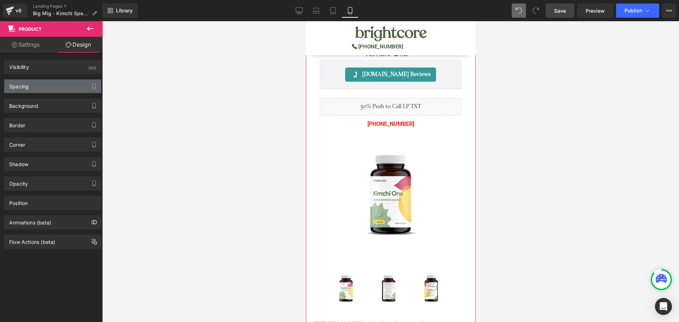
click at [46, 87] on div "Spacing" at bounding box center [52, 86] width 97 height 13
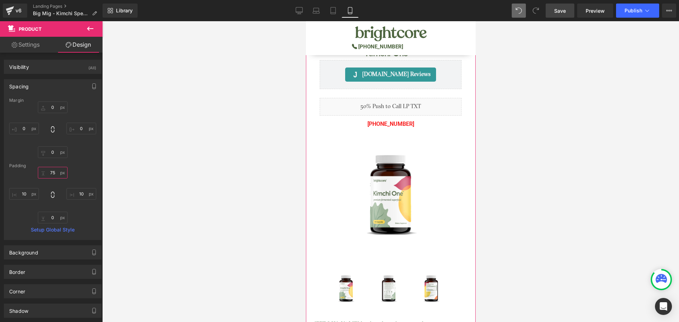
click at [53, 172] on input "text" at bounding box center [53, 173] width 30 height 12
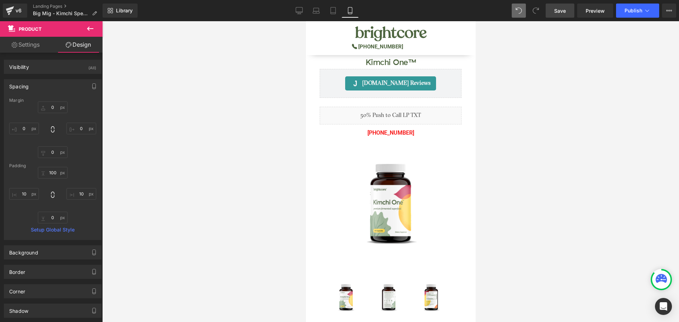
click at [558, 19] on div "Library Mobile Desktop Laptop Tablet Mobile Save Preview Publish Scheduled View…" at bounding box center [391, 10] width 577 height 21
click at [559, 17] on link "Save" at bounding box center [560, 11] width 29 height 14
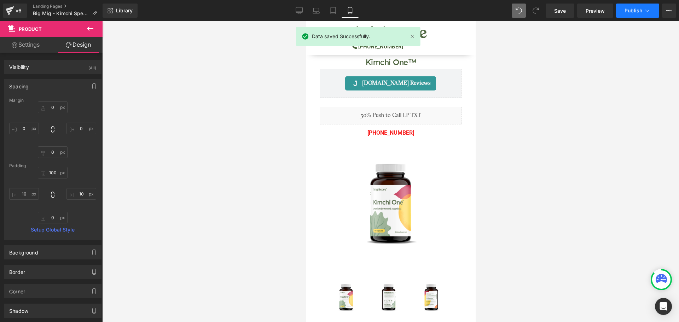
click at [632, 15] on button "Publish" at bounding box center [637, 11] width 43 height 14
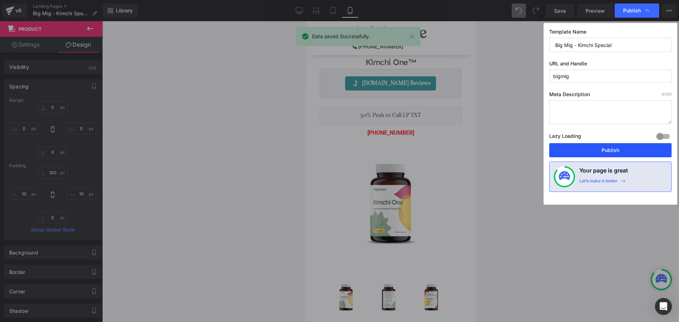
click at [620, 152] on button "Publish" at bounding box center [610, 150] width 122 height 14
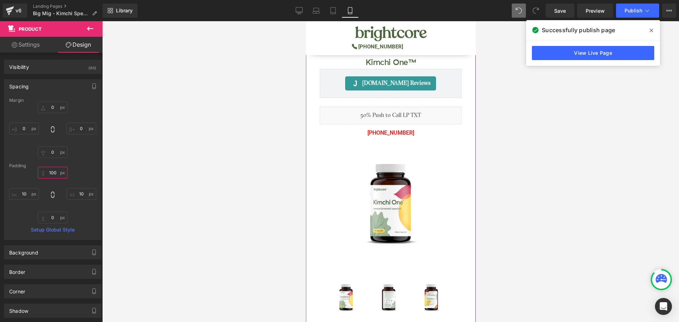
click at [50, 172] on input "100" at bounding box center [53, 173] width 30 height 12
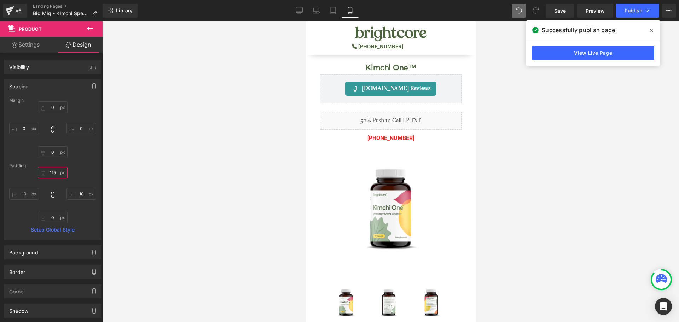
type input "115"
drag, startPoint x: 653, startPoint y: 33, endPoint x: 648, endPoint y: 32, distance: 4.6
click at [652, 32] on icon at bounding box center [652, 31] width 4 height 6
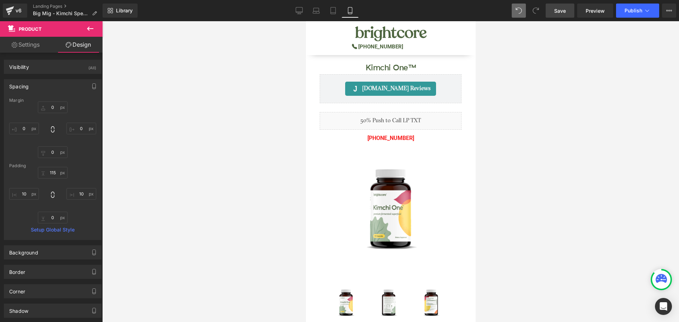
click at [559, 10] on span "Save" at bounding box center [560, 10] width 12 height 7
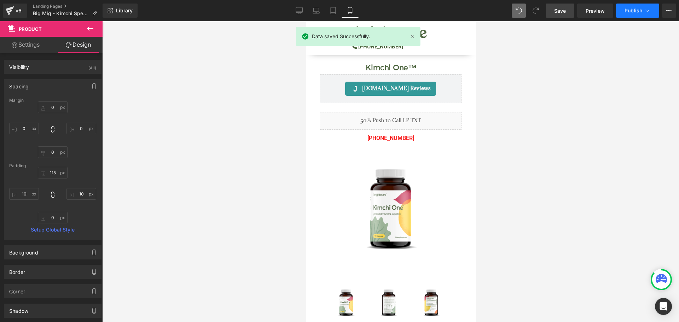
click at [627, 13] on span "Publish" at bounding box center [634, 11] width 18 height 6
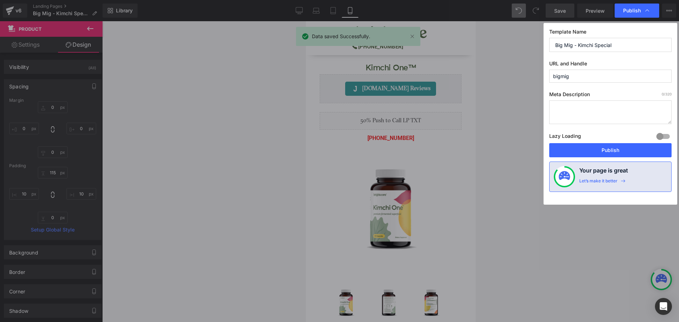
drag, startPoint x: 601, startPoint y: 149, endPoint x: 594, endPoint y: 145, distance: 8.5
click at [599, 149] on button "Publish" at bounding box center [610, 150] width 122 height 14
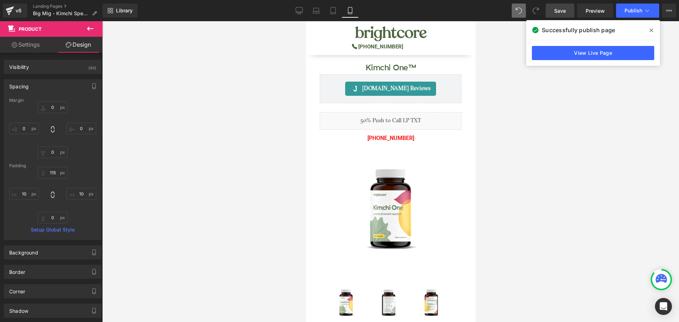
click at [652, 31] on icon at bounding box center [652, 31] width 4 height 4
